Goal: Use online tool/utility: Utilize a website feature to perform a specific function

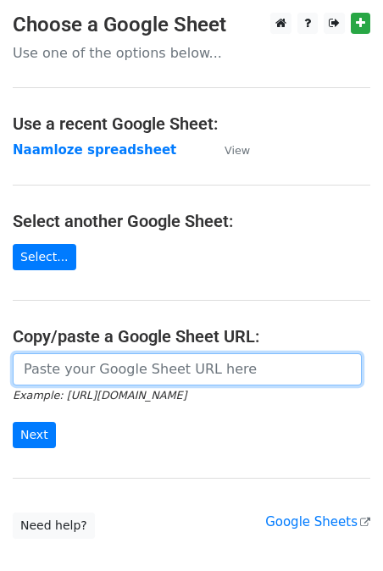
click at [108, 370] on input "url" at bounding box center [187, 369] width 349 height 32
paste input "https://docs.google.com/spreadsheets/d/1pqnfuZZGDF5G2Ls2gQgyDC4Llt3Lo-HpbJp2SG7…"
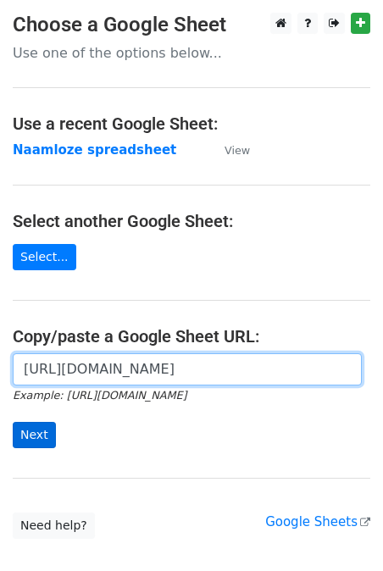
type input "https://docs.google.com/spreadsheets/d/1pqnfuZZGDF5G2Ls2gQgyDC4Llt3Lo-HpbJp2SG7…"
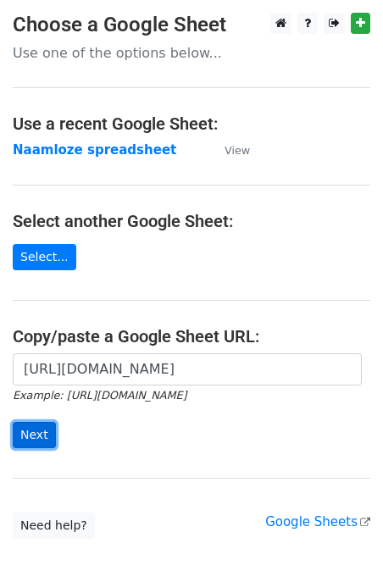
click at [40, 432] on input "Next" at bounding box center [34, 435] width 43 height 26
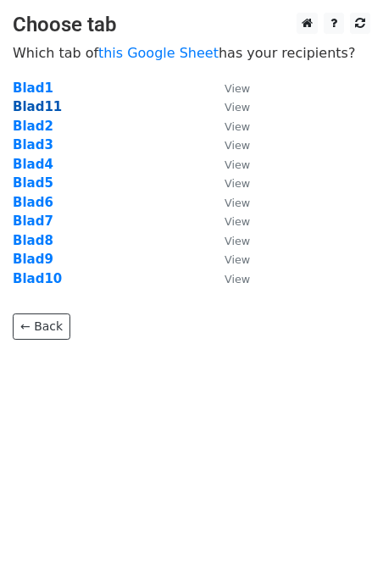
click at [46, 108] on strong "Blad11" at bounding box center [37, 106] width 49 height 15
